Goal: Information Seeking & Learning: Learn about a topic

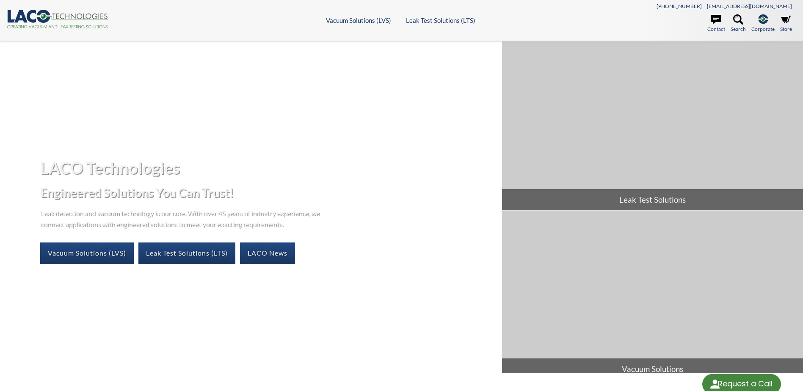
select select "Language Translate Widget"
click at [95, 254] on link "Vacuum Solutions (LVS)" at bounding box center [87, 253] width 94 height 21
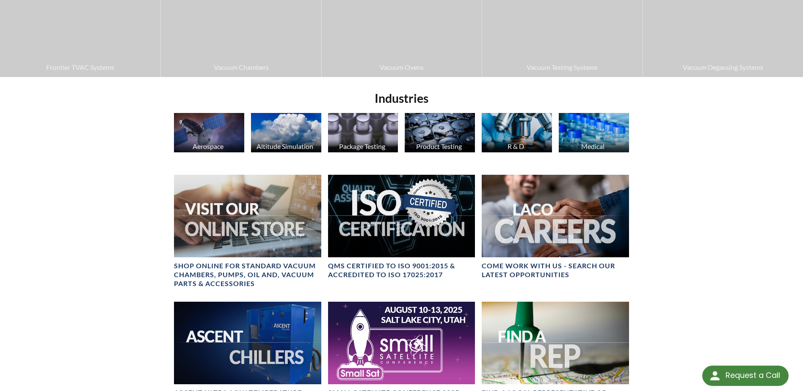
scroll to position [395, 0]
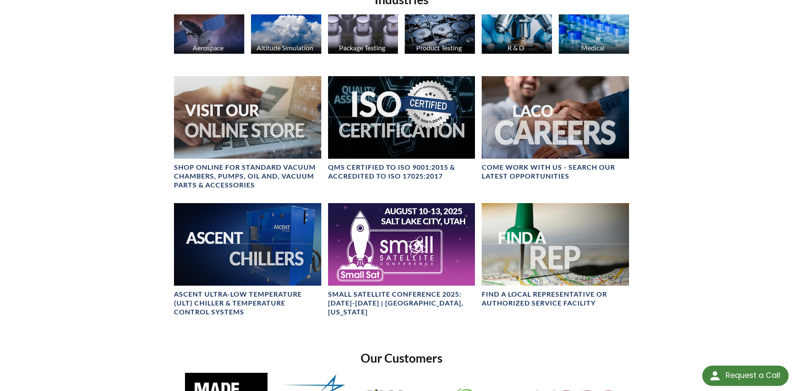
click at [527, 43] on img at bounding box center [517, 33] width 70 height 39
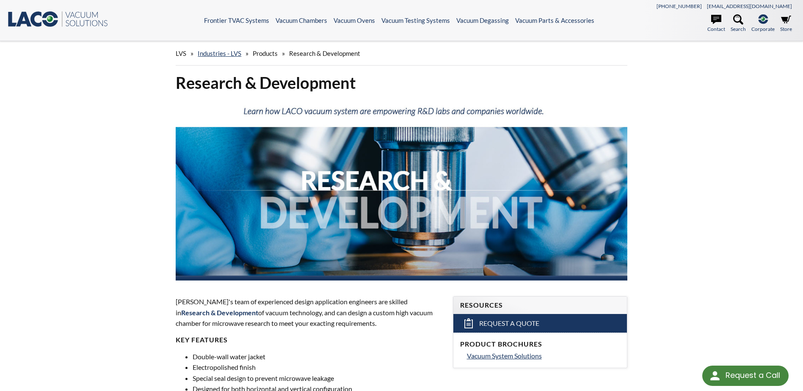
click at [65, 16] on icon ".st0{fill:#193661;} .st1{fill:url(#SVGID_1_);} .st2{enable-background:new ;} .s…" at bounding box center [58, 19] width 102 height 17
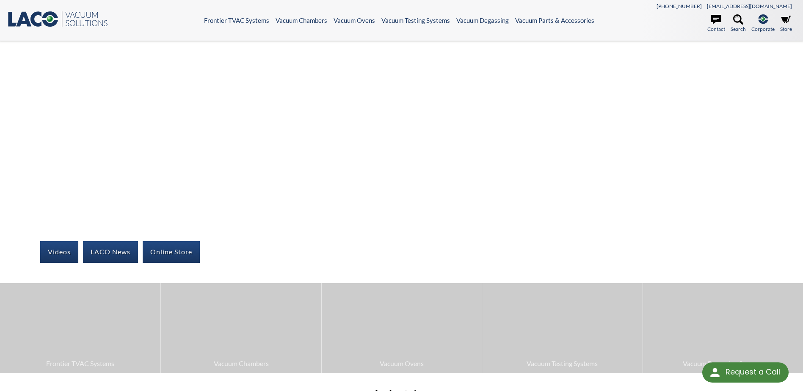
select select "Language Translate Widget"
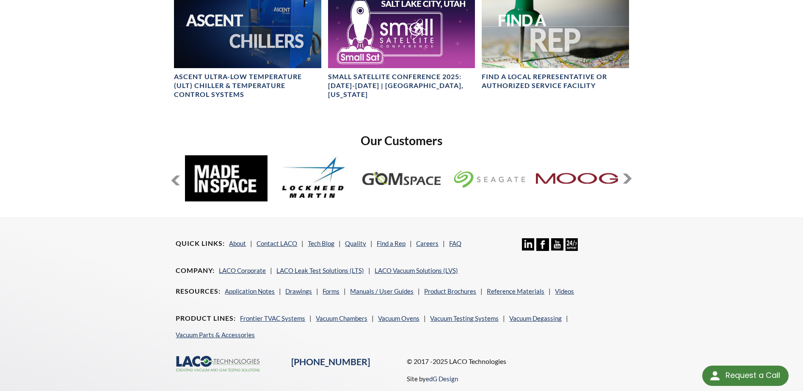
scroll to position [651, 0]
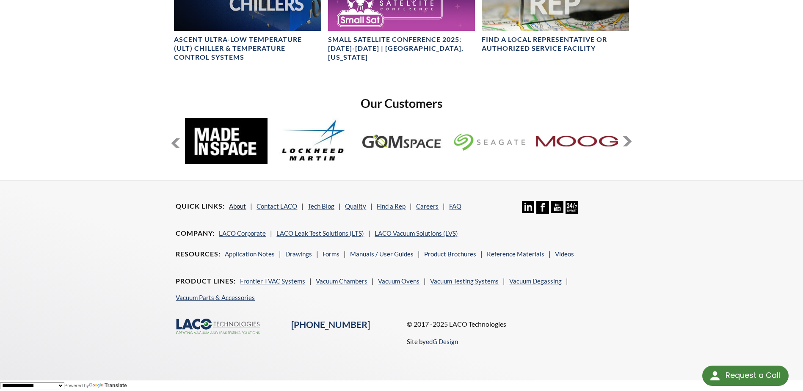
click at [244, 202] on link "About" at bounding box center [237, 206] width 17 height 8
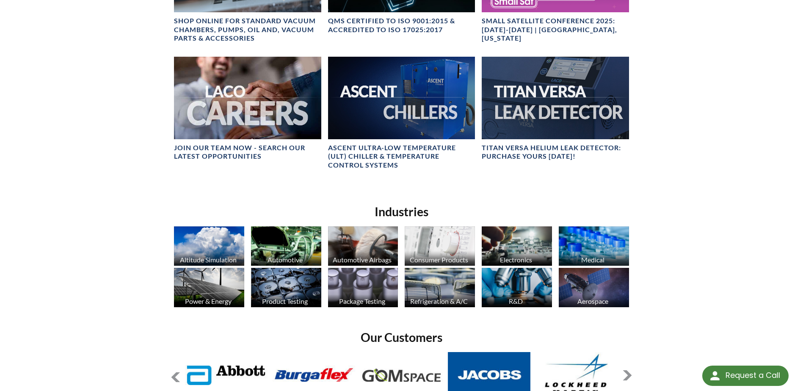
scroll to position [684, 0]
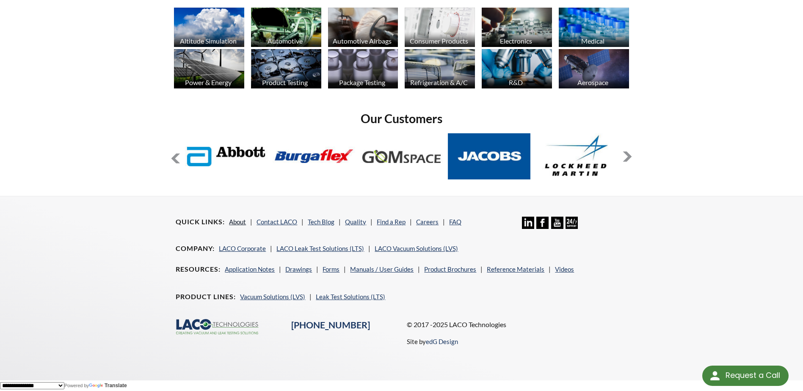
click at [243, 224] on link "About" at bounding box center [237, 222] width 17 height 8
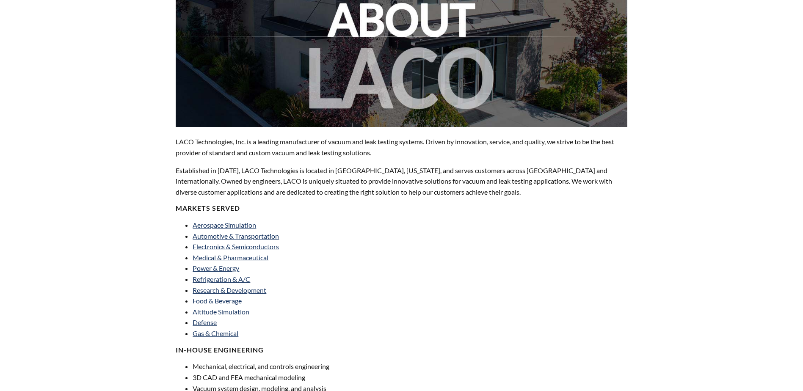
select select "Language Translate Widget"
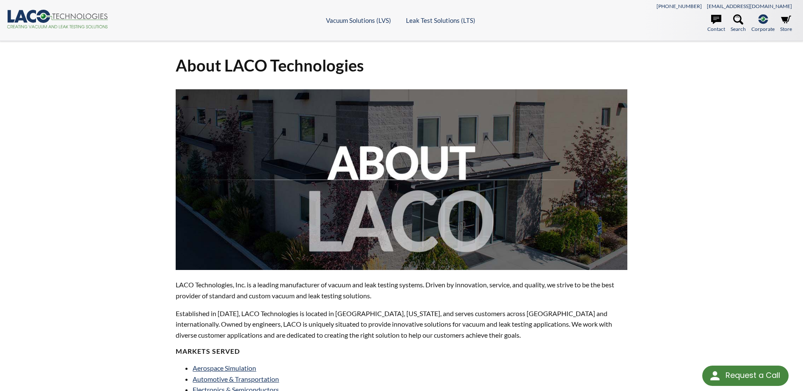
click at [49, 22] on icon ".cls-1{fill:#193661;}.cls-2{fill:#58595b;}.cls-3{fill:url(#radial-gradient);}.c…" at bounding box center [58, 19] width 102 height 19
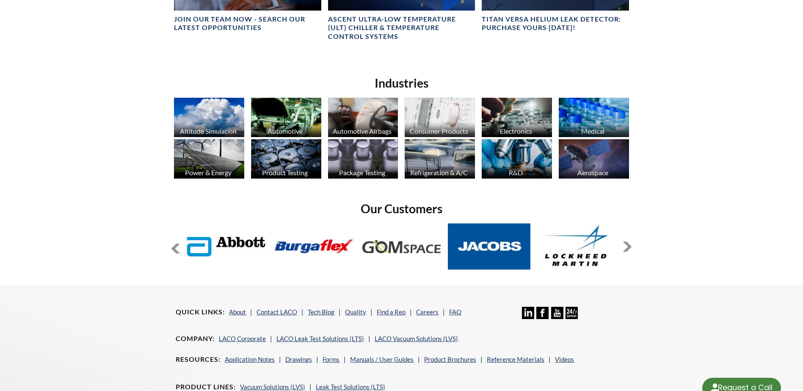
select select "Language Translate Widget"
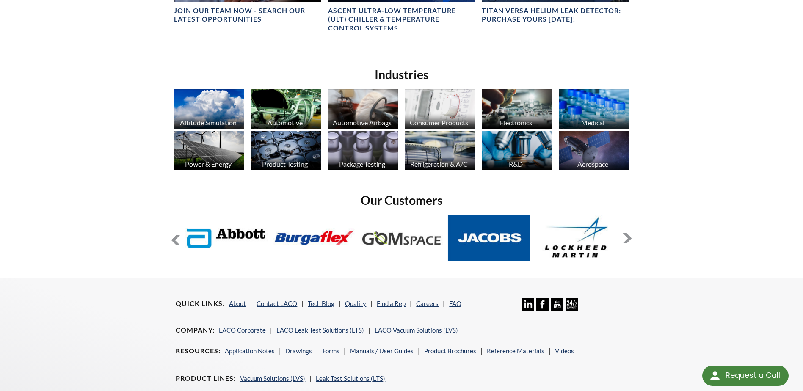
scroll to position [585, 0]
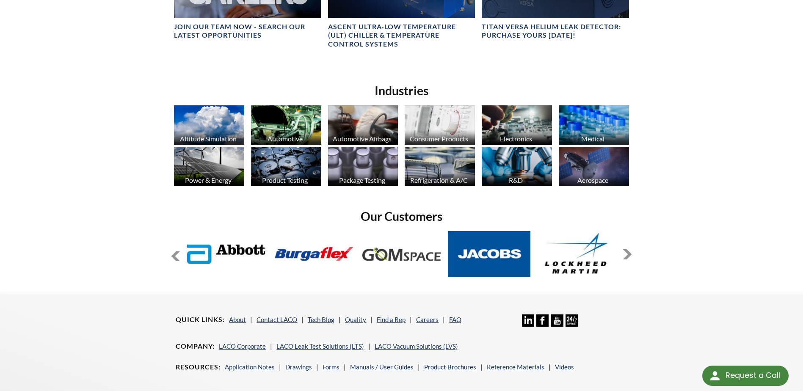
click at [503, 128] on img at bounding box center [517, 124] width 70 height 39
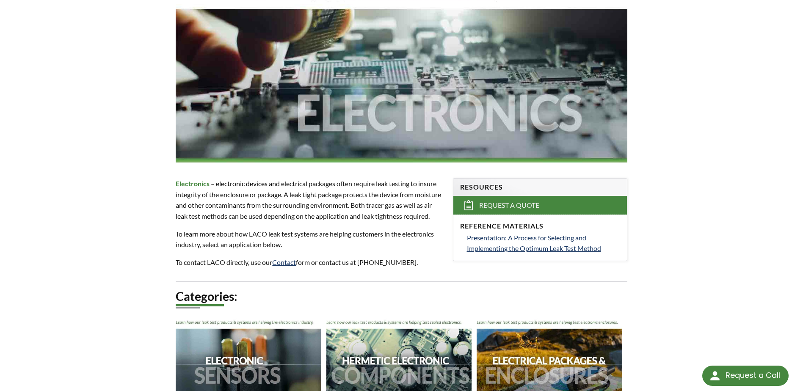
scroll to position [99, 0]
